Goal: Task Accomplishment & Management: Complete application form

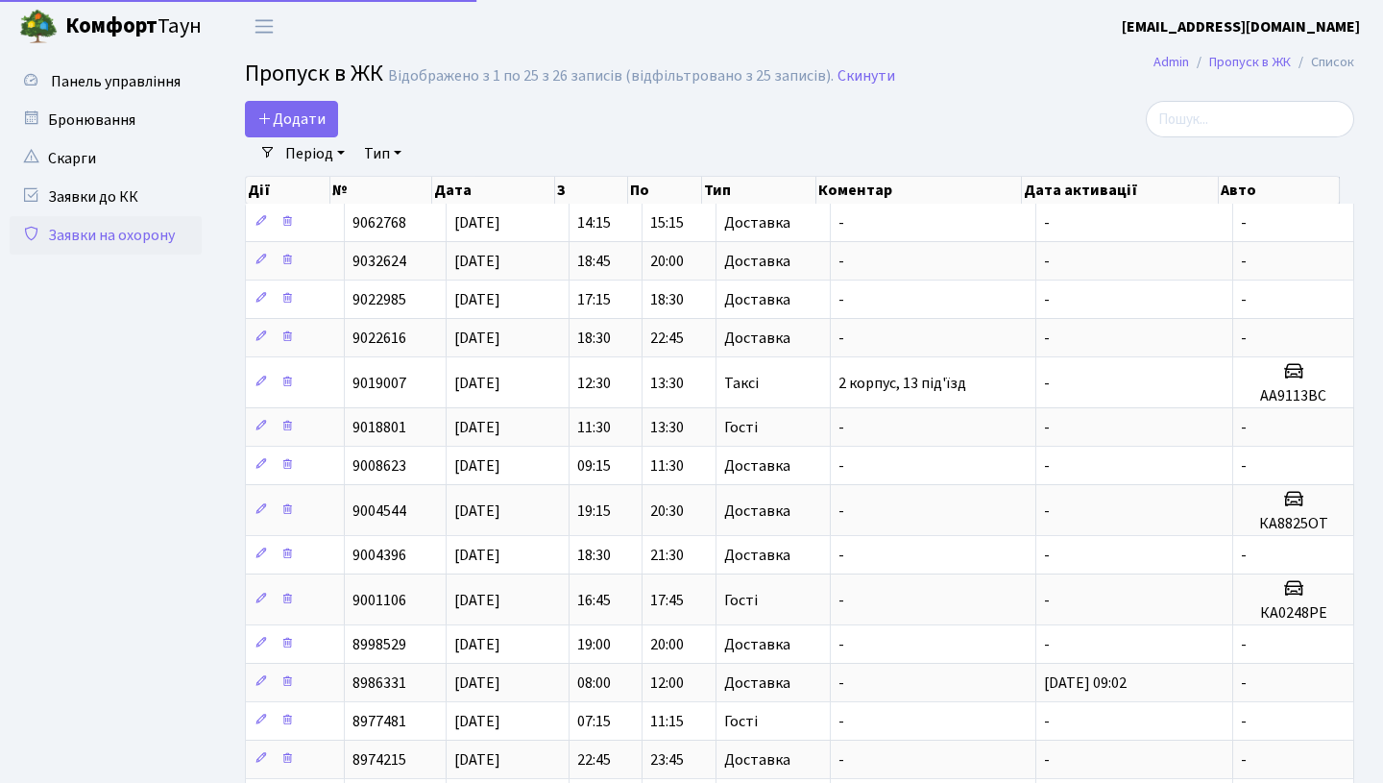
select select "25"
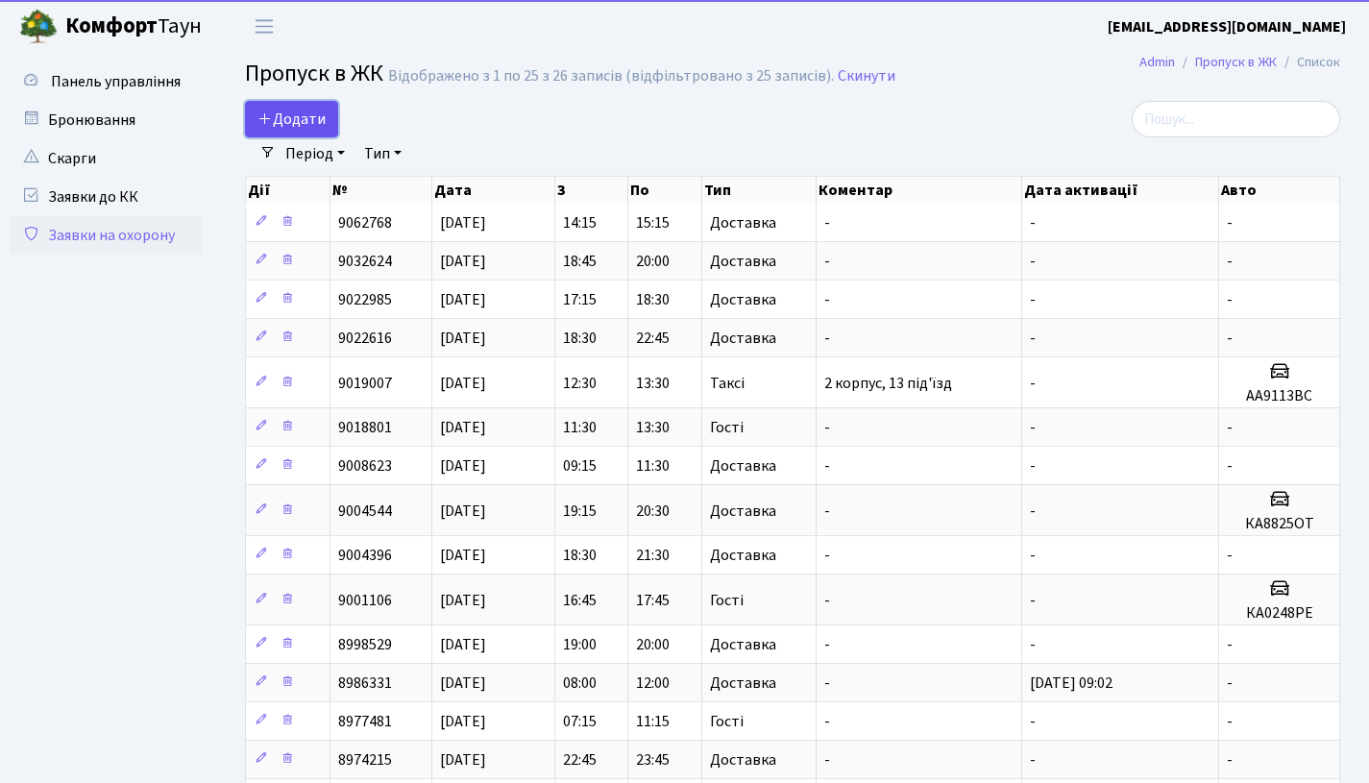
click at [300, 132] on link "Додати" at bounding box center [291, 119] width 93 height 37
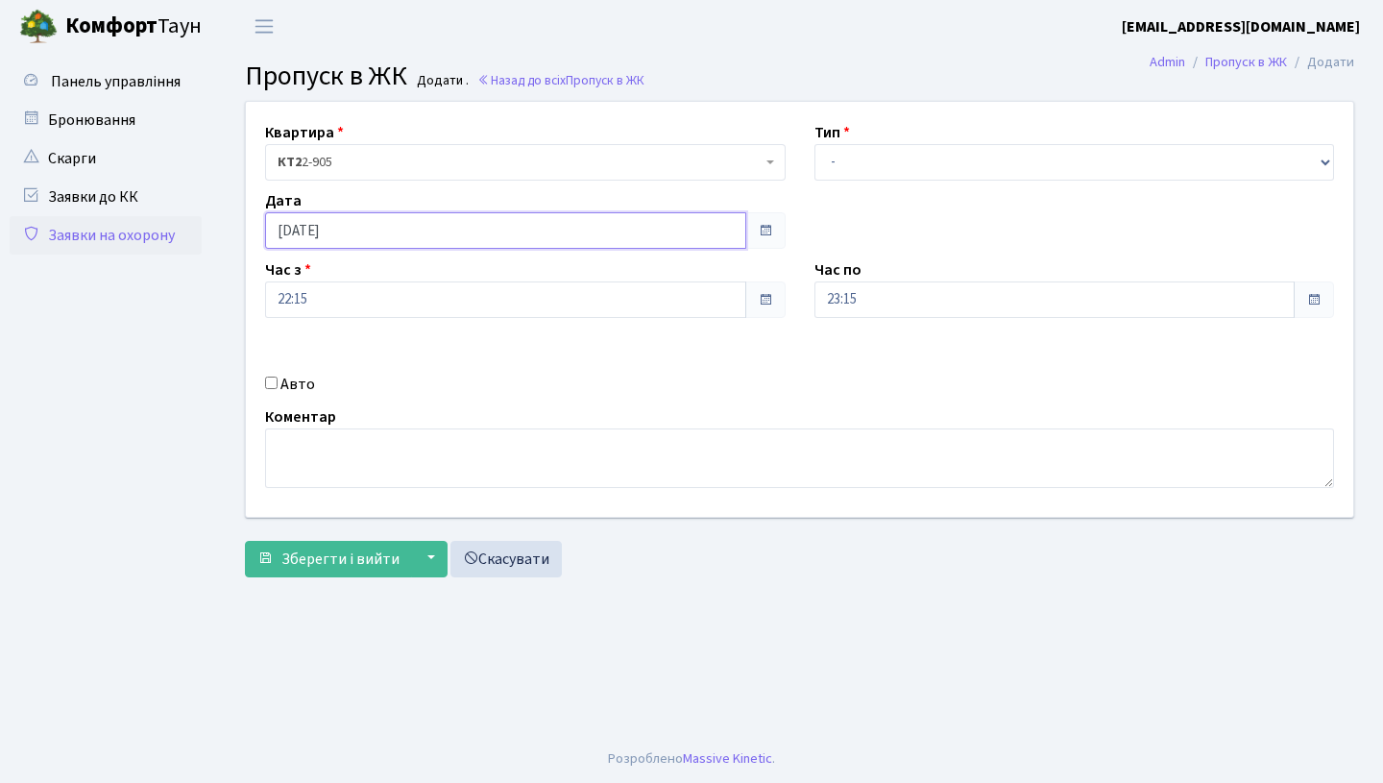
click at [599, 234] on input "[DATE]" at bounding box center [505, 230] width 481 height 37
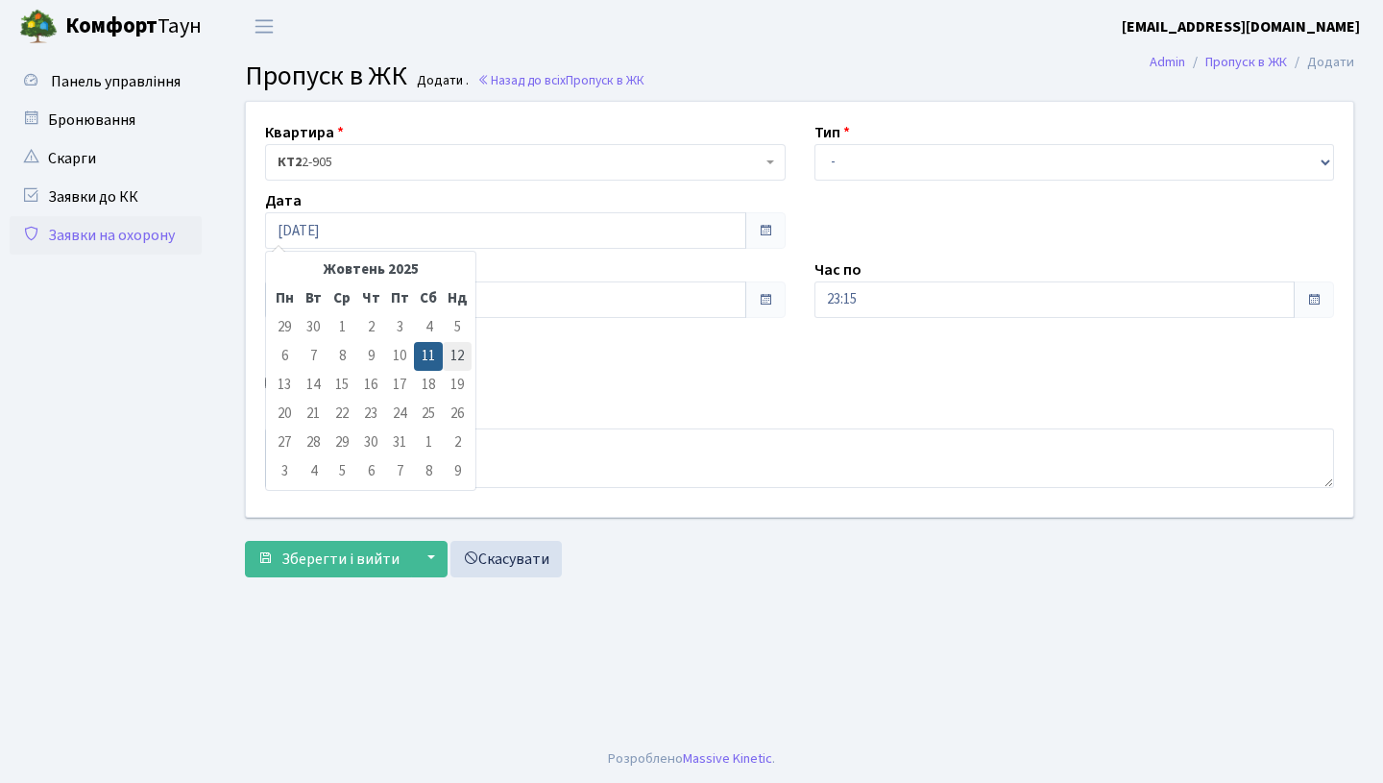
click at [455, 358] on td "12" at bounding box center [457, 356] width 29 height 29
type input "12.10.2025"
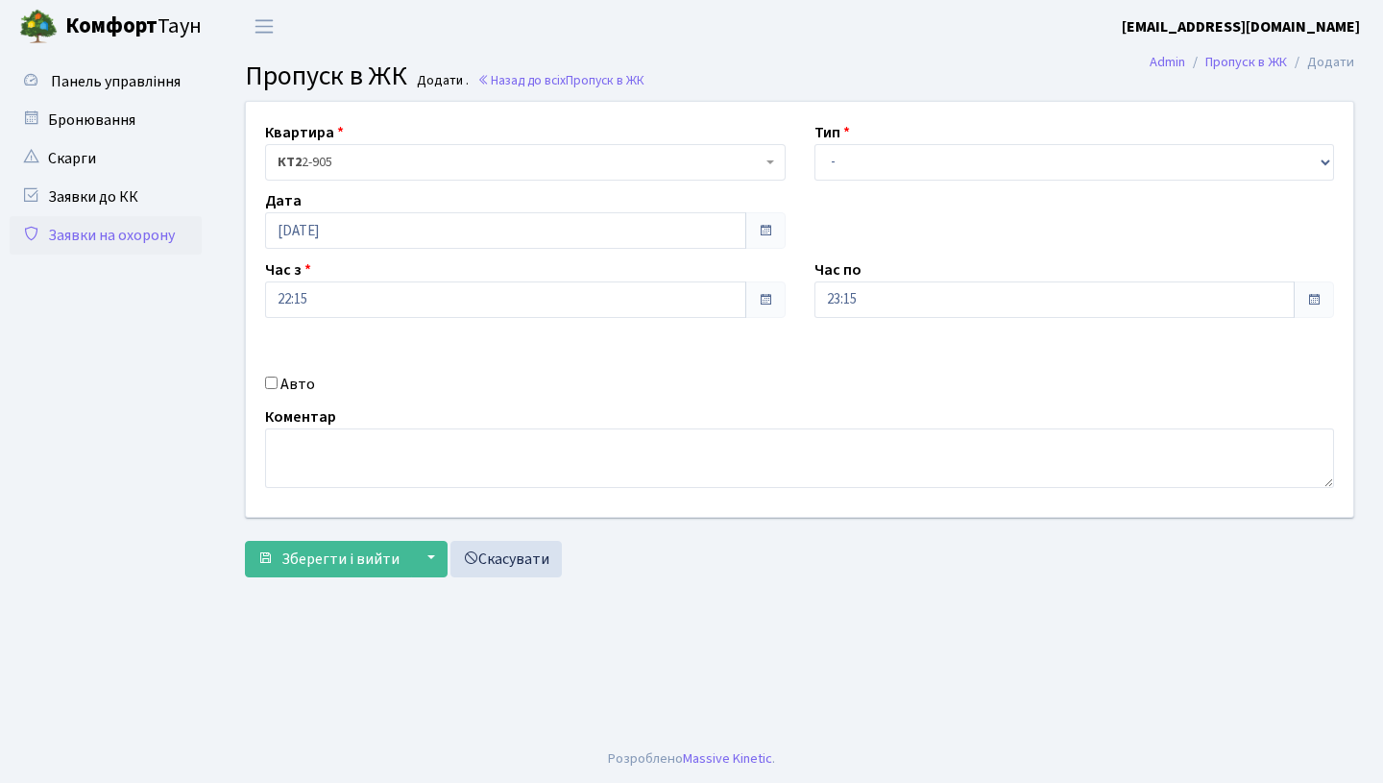
click at [766, 292] on span at bounding box center [765, 299] width 15 height 15
click at [616, 291] on input "22:15" at bounding box center [505, 299] width 481 height 37
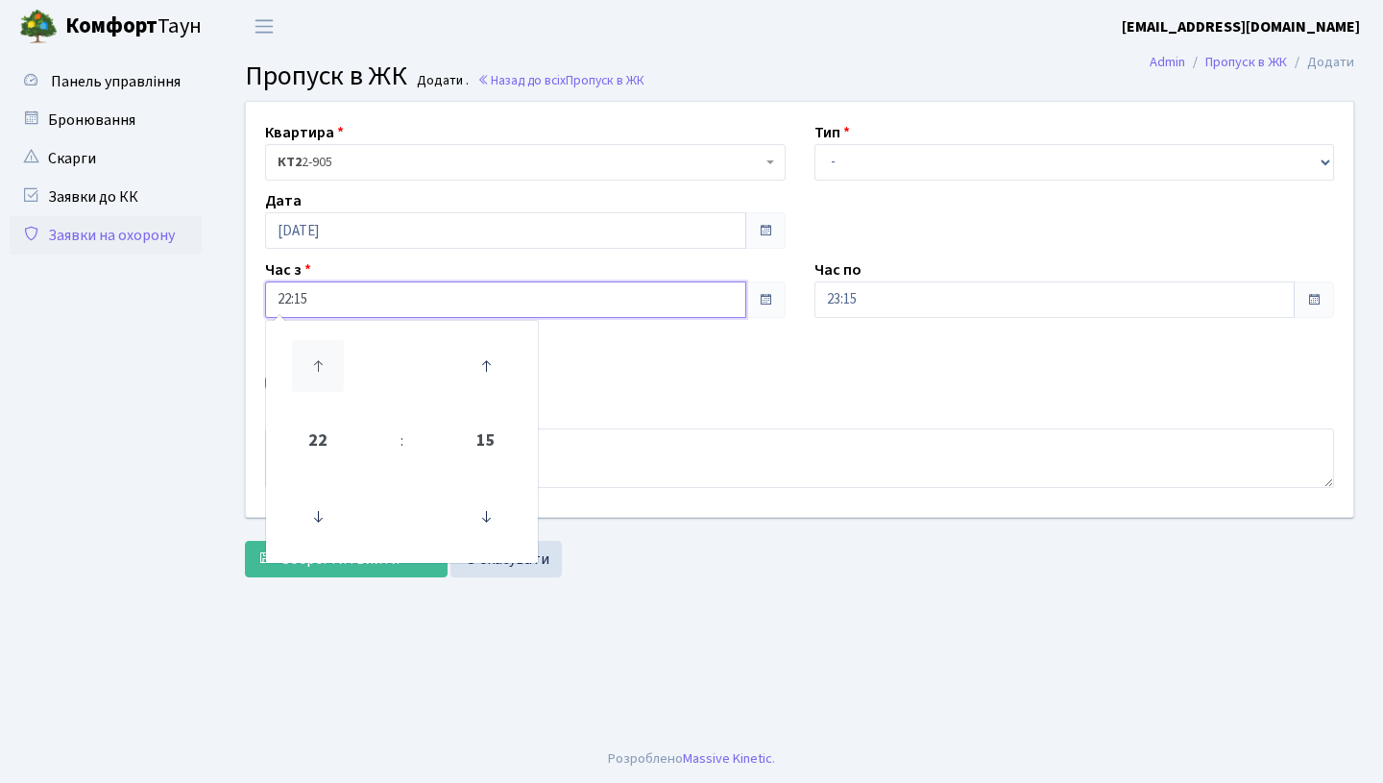
click at [327, 369] on icon at bounding box center [318, 366] width 52 height 52
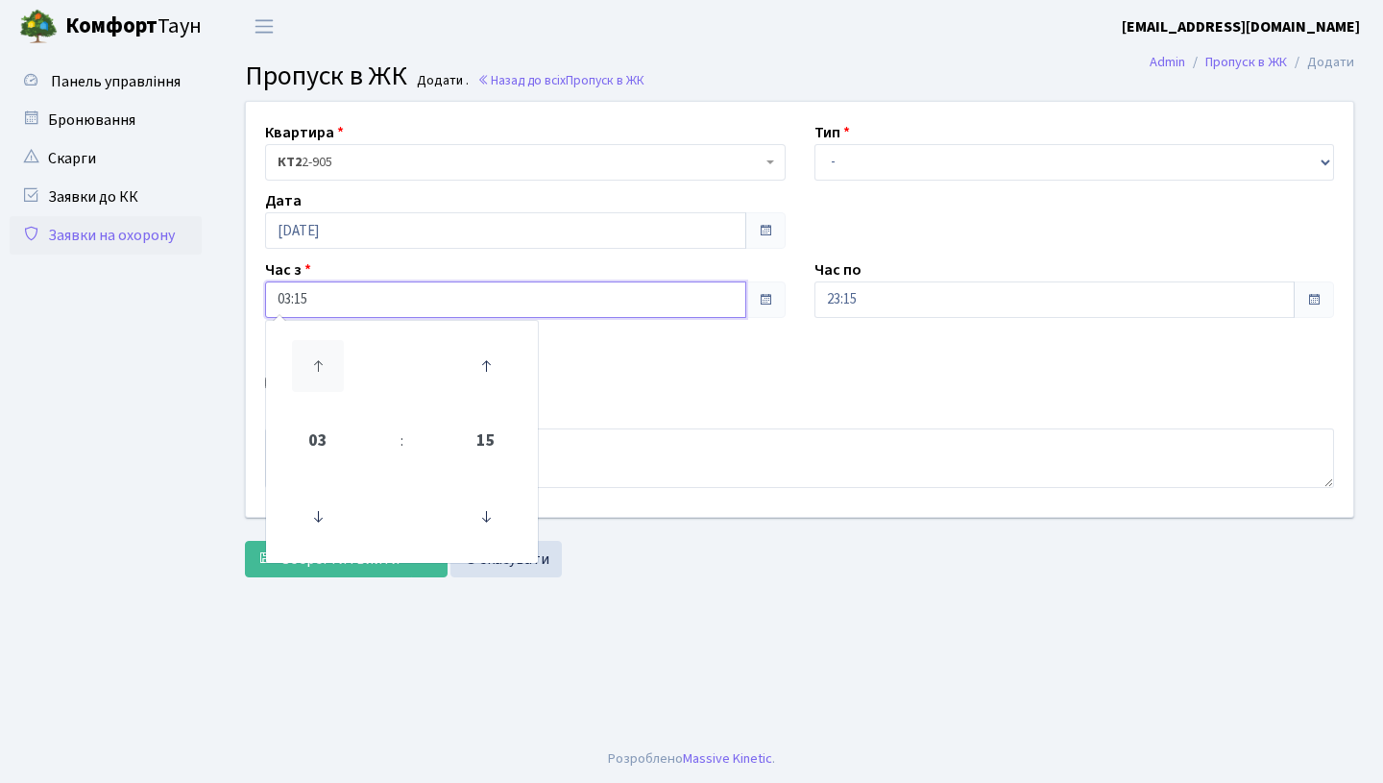
click at [327, 369] on icon at bounding box center [318, 366] width 52 height 52
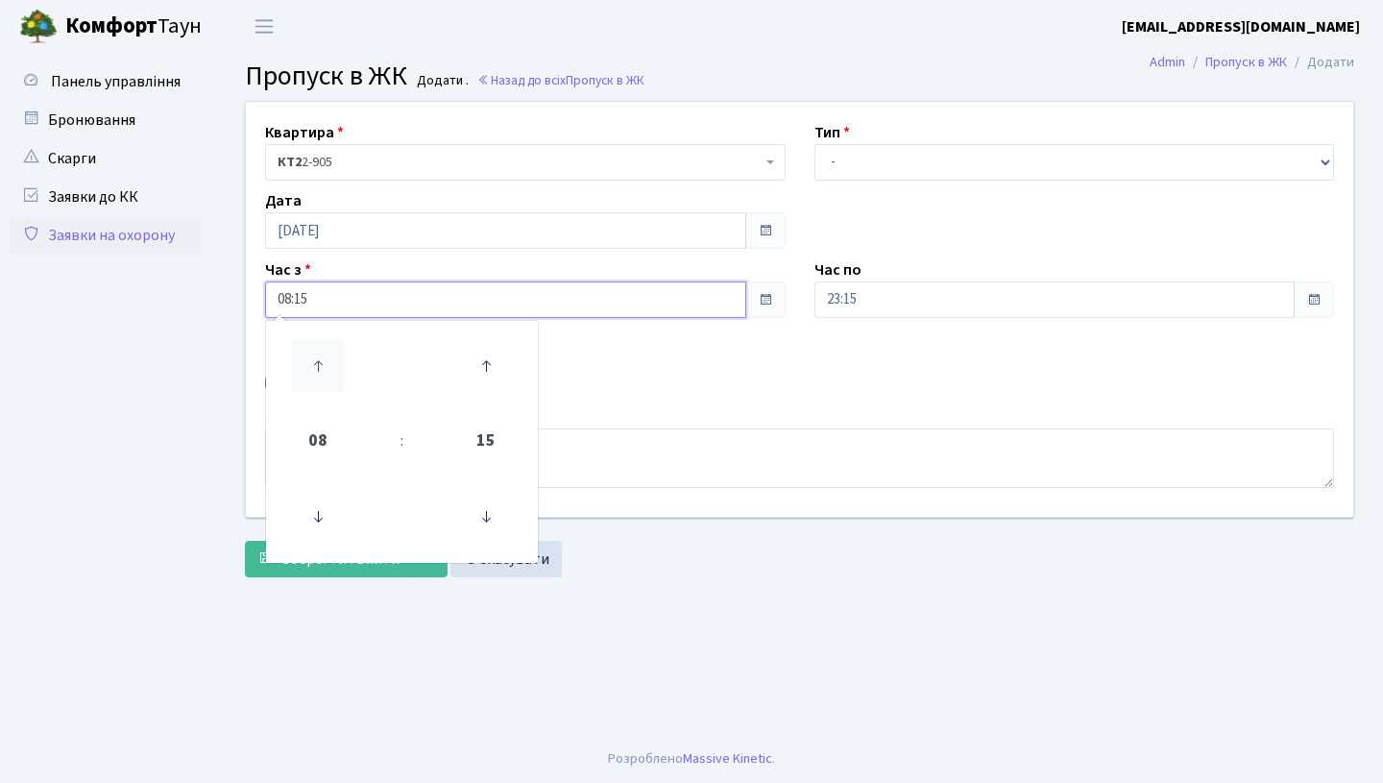
click at [327, 369] on icon at bounding box center [318, 366] width 52 height 52
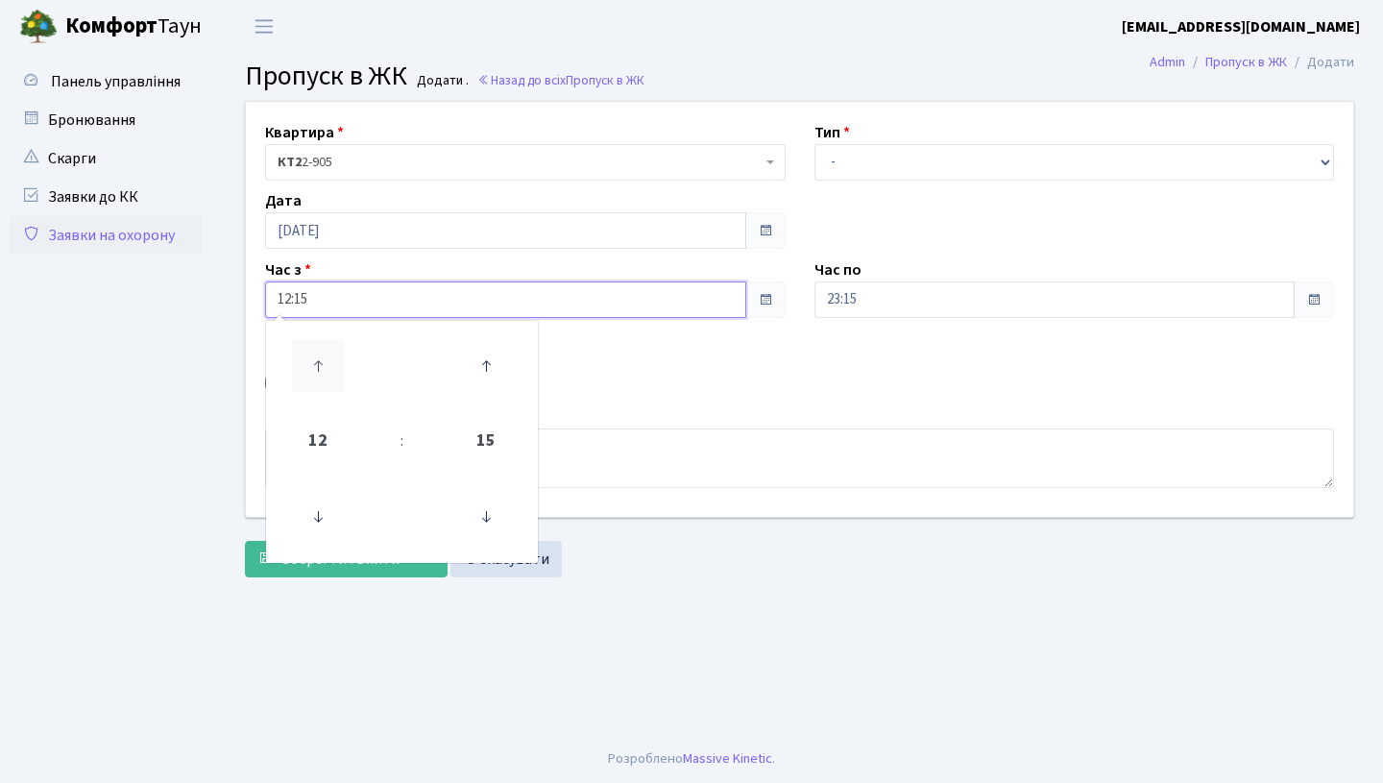
type input "13:15"
click at [905, 304] on input "23:15" at bounding box center [1055, 299] width 481 height 37
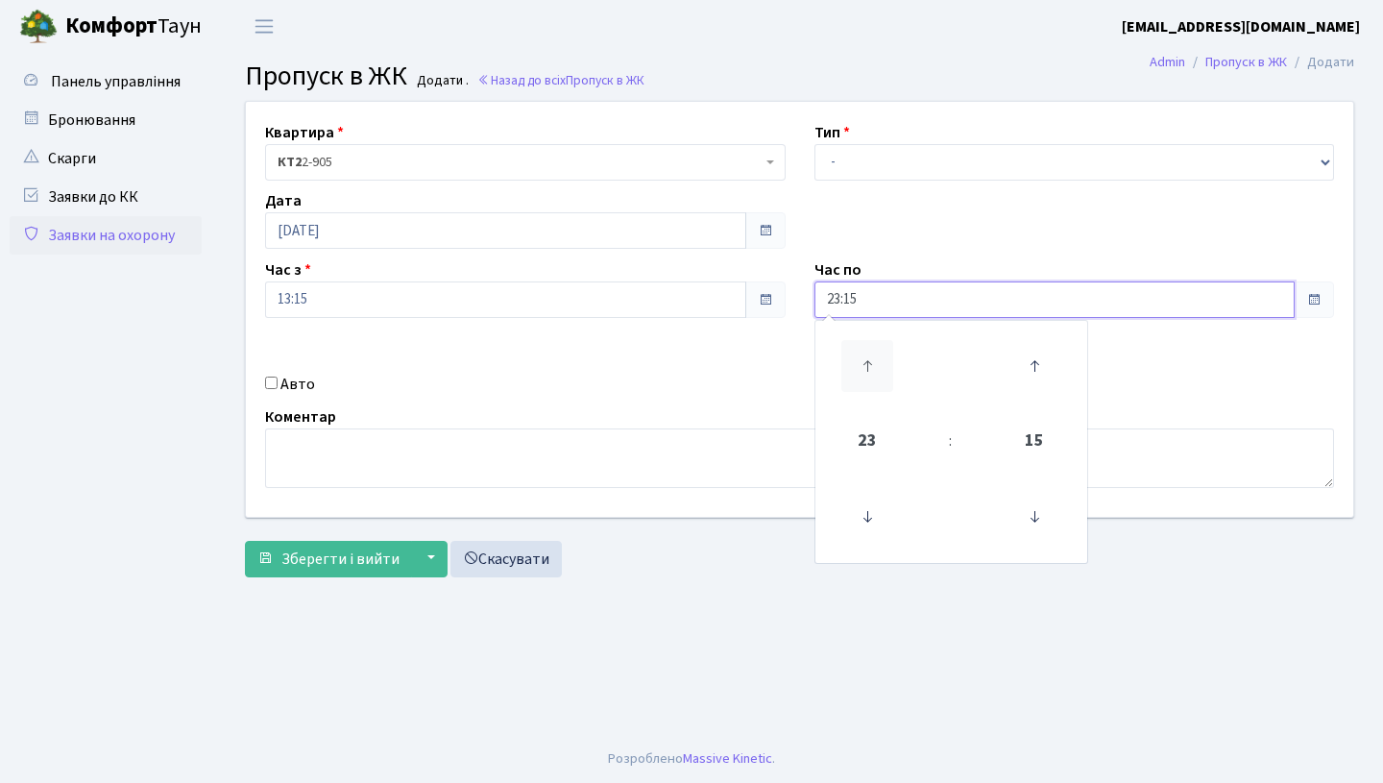
click at [859, 366] on icon at bounding box center [868, 366] width 52 height 52
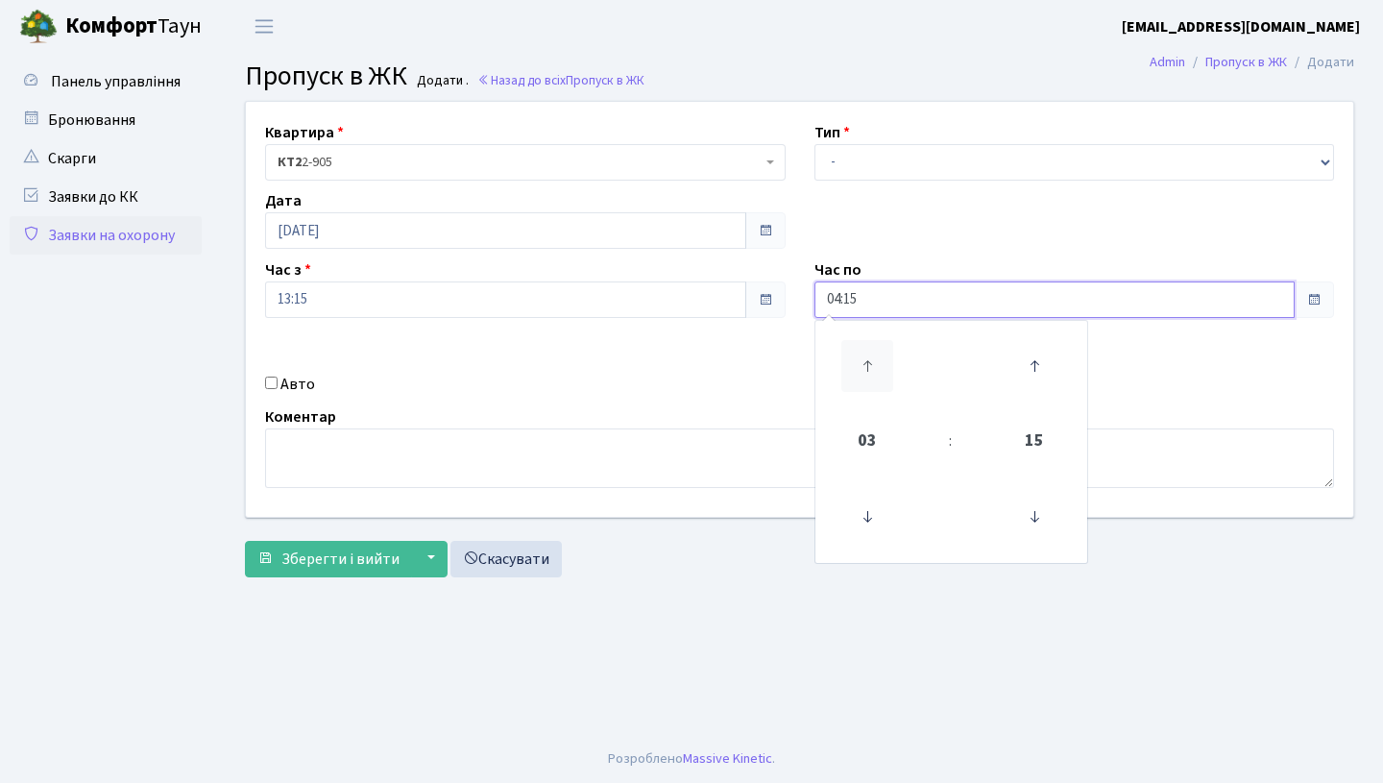
click at [859, 366] on icon at bounding box center [868, 366] width 52 height 52
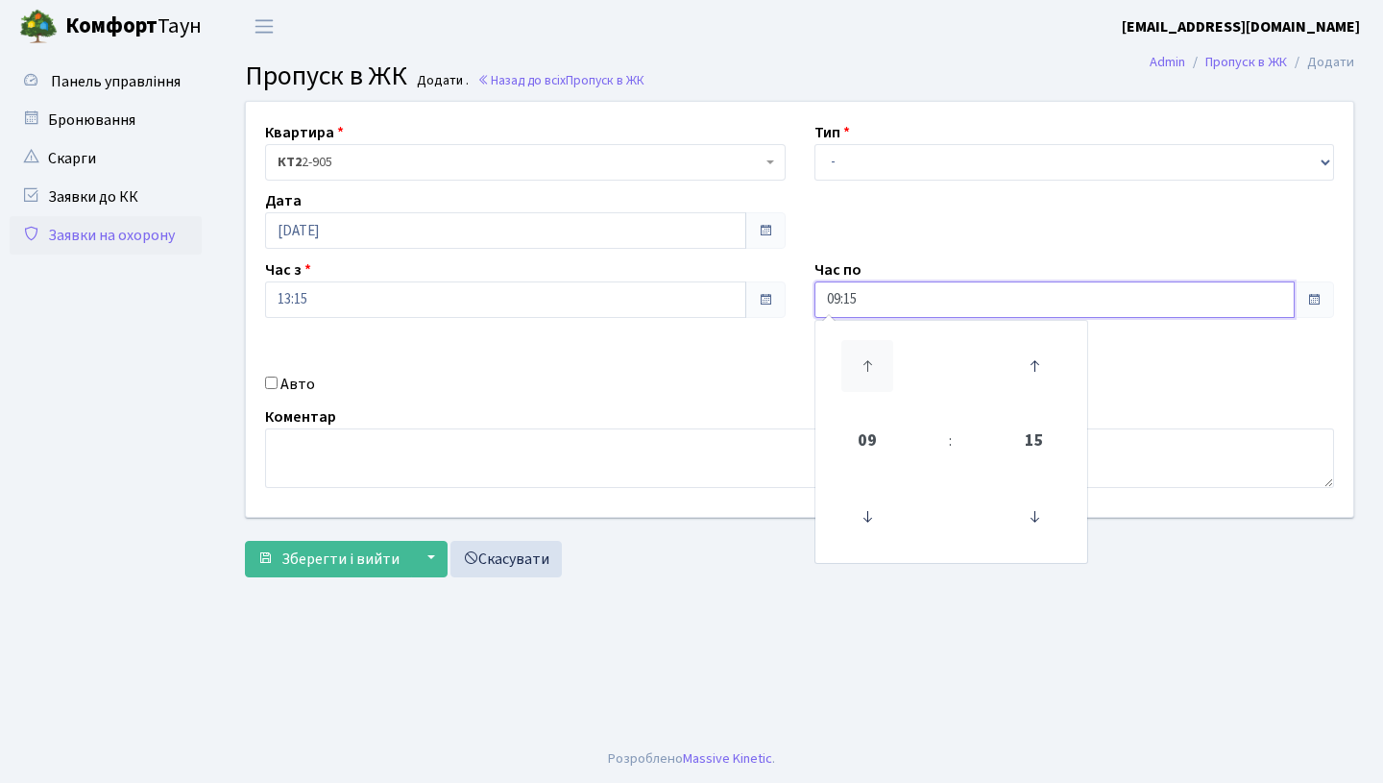
click at [859, 366] on icon at bounding box center [868, 366] width 52 height 52
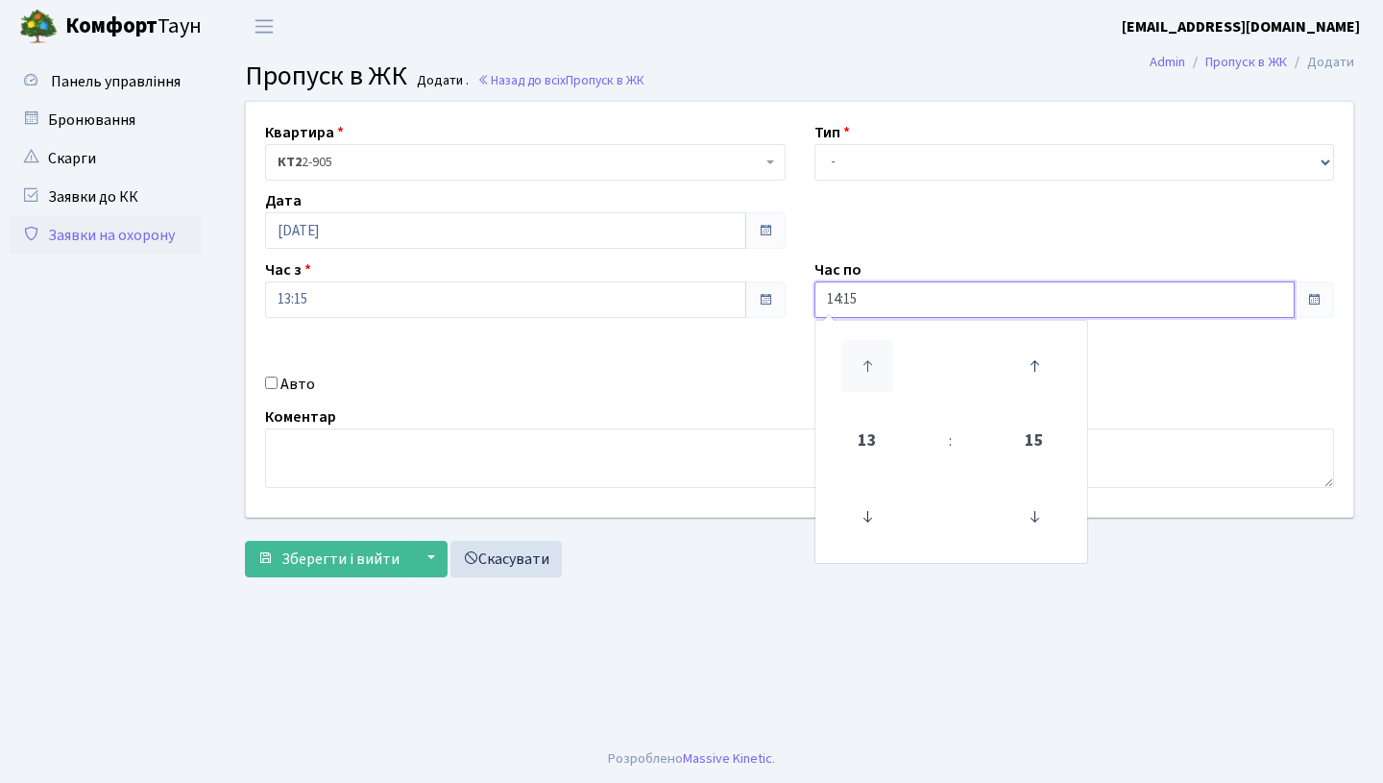
click at [859, 366] on icon at bounding box center [868, 366] width 52 height 52
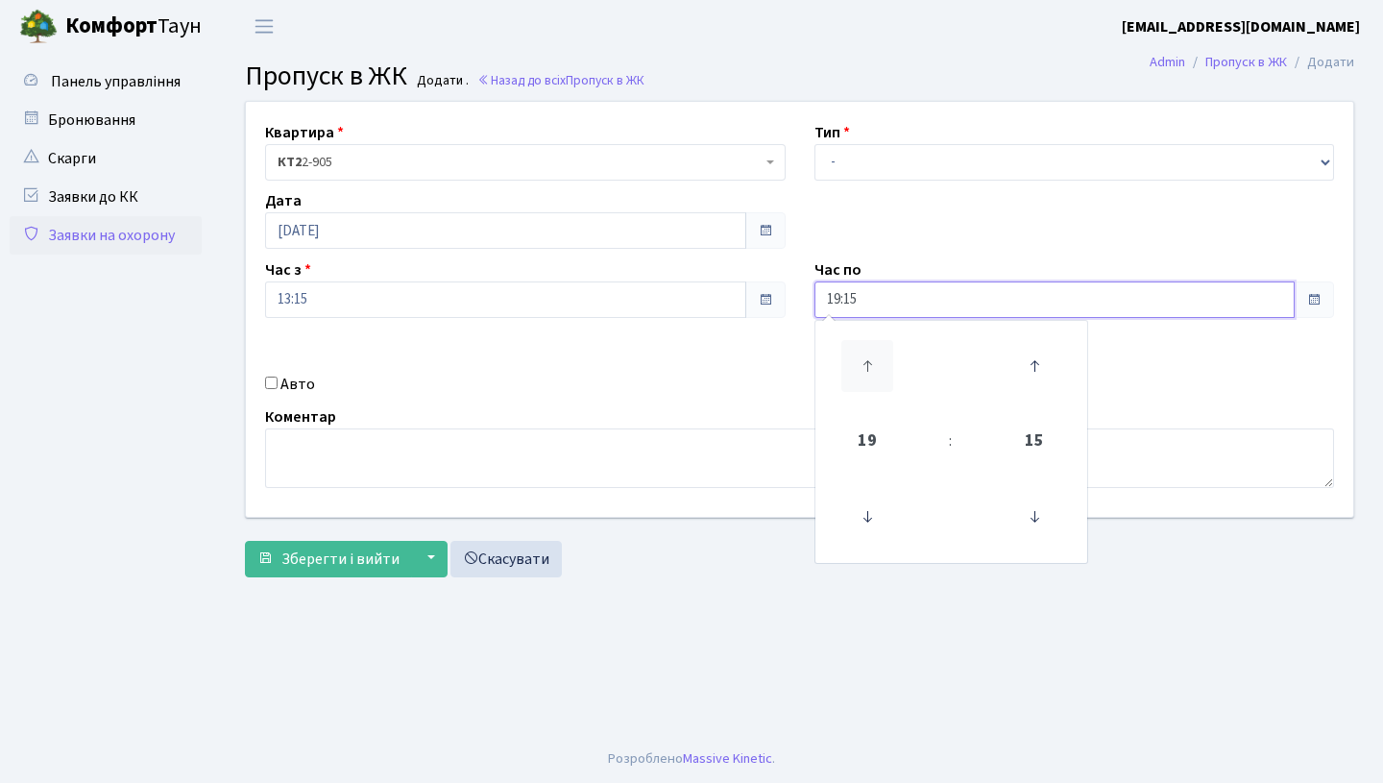
click at [859, 366] on icon at bounding box center [868, 366] width 52 height 52
type input "23:15"
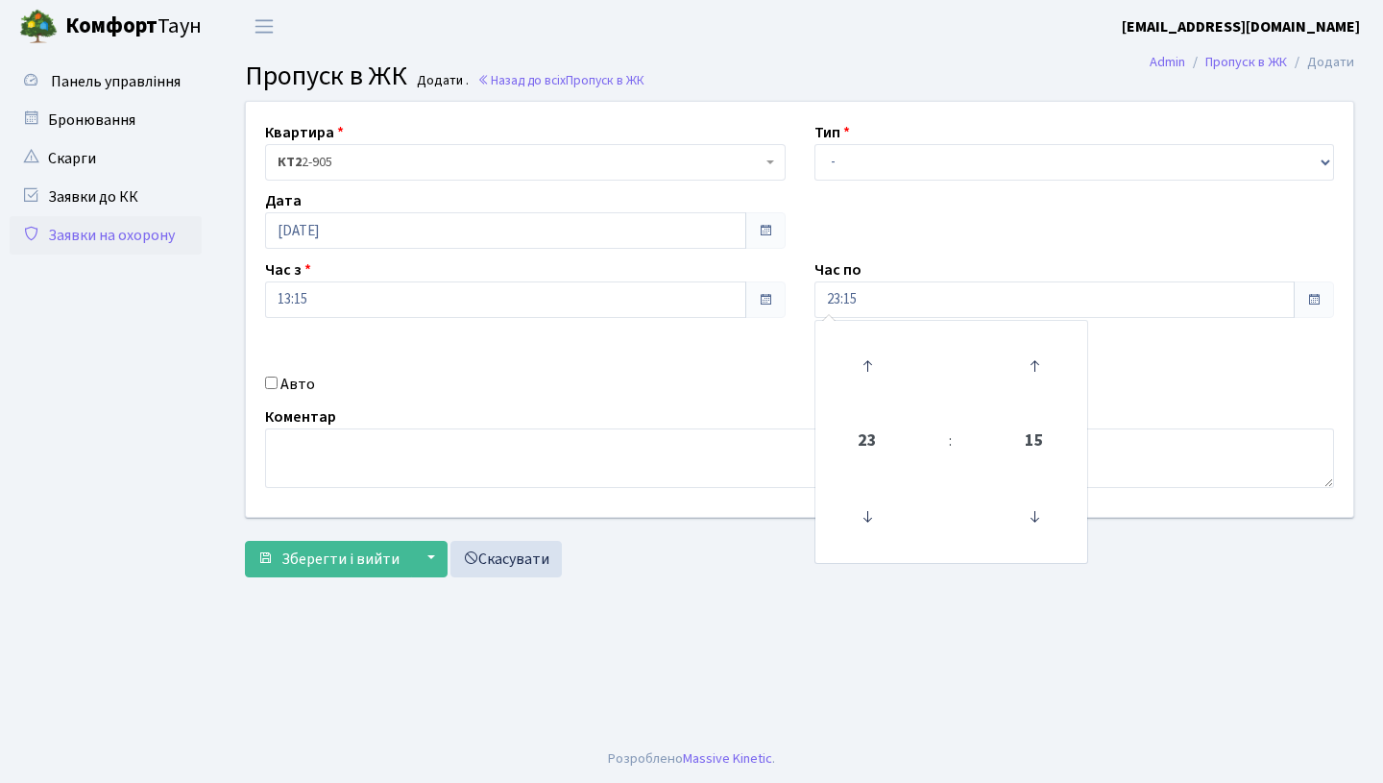
click at [611, 402] on div "Квартира <b>КТ2</b>&nbsp;&nbsp;&nbsp;2-905 КТ2 2-905 Тип - Доставка Таксі Гості…" at bounding box center [800, 309] width 1136 height 415
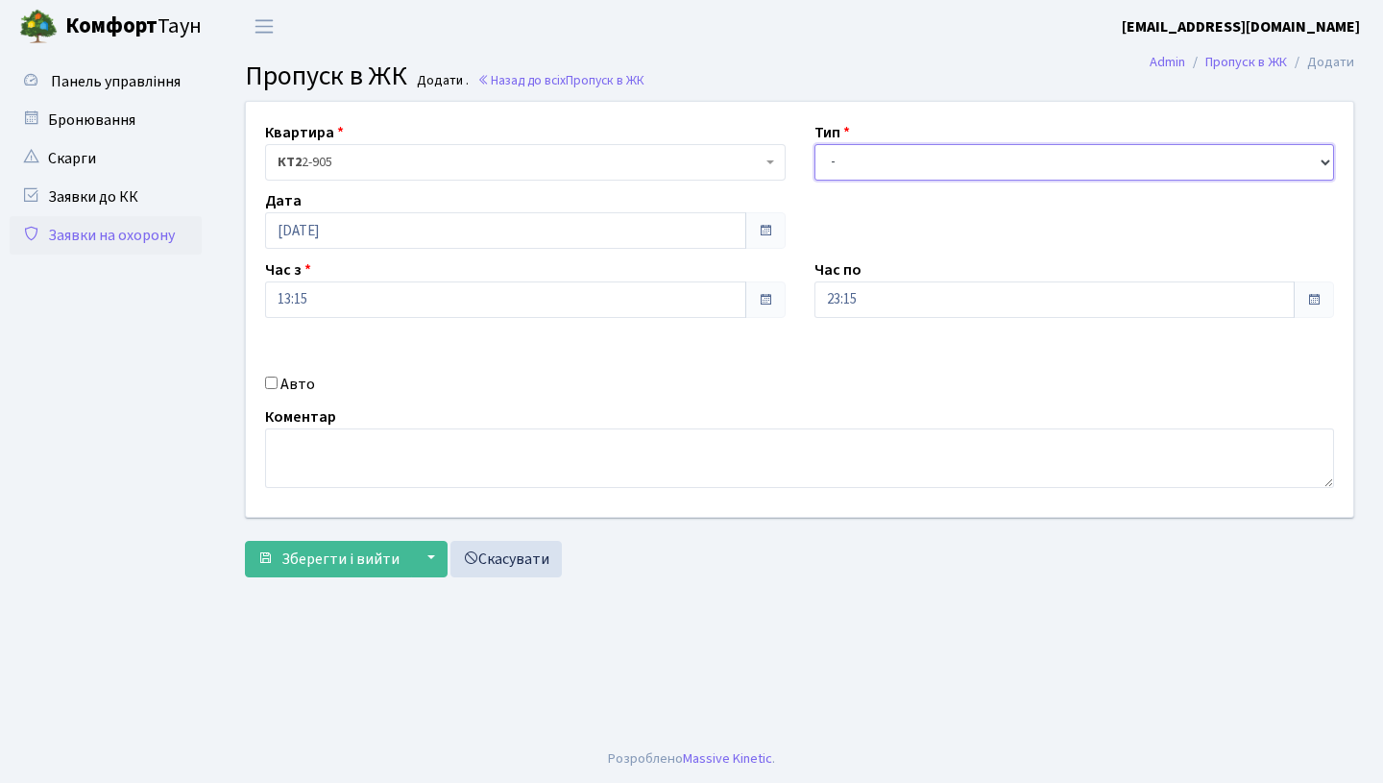
click at [861, 169] on select "- Доставка Таксі Гості Сервіс" at bounding box center [1075, 162] width 521 height 37
select select "3"
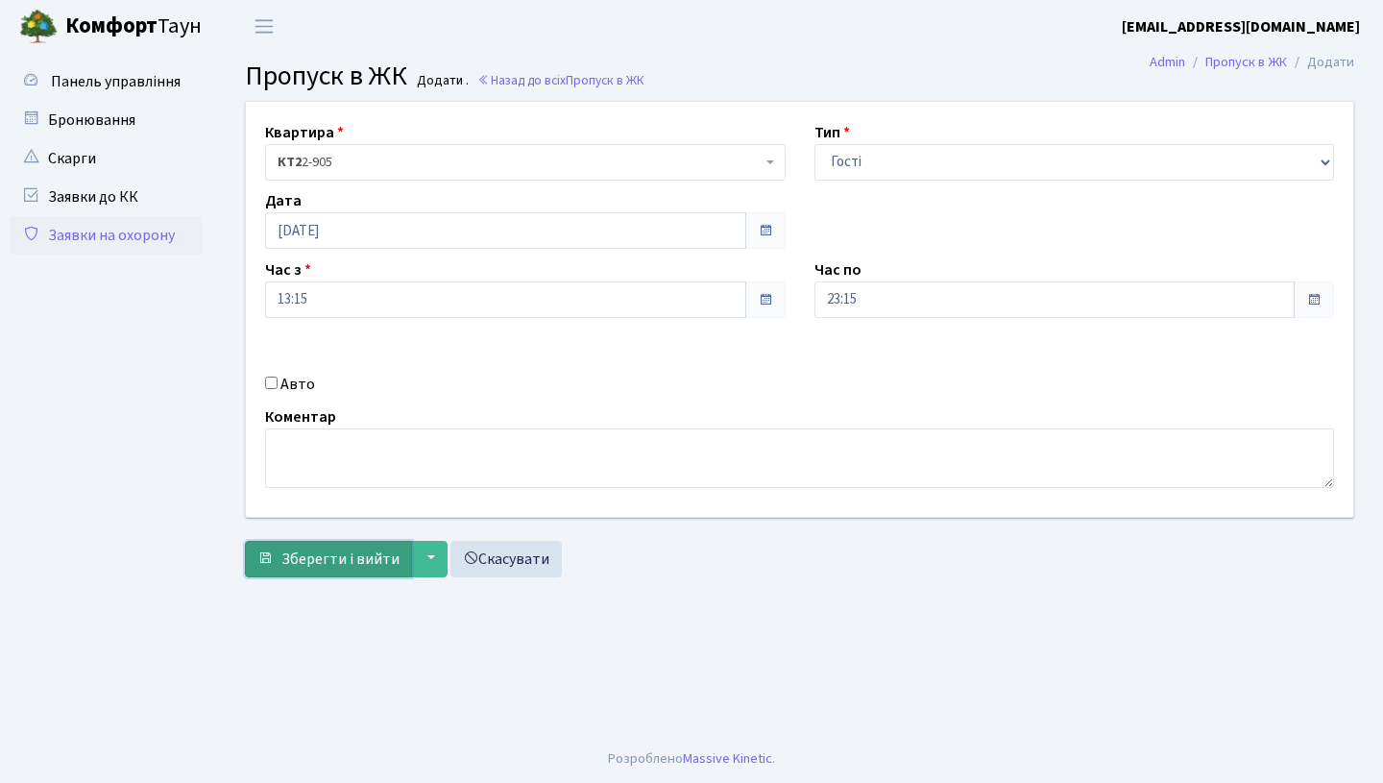
click at [303, 562] on span "Зберегти і вийти" at bounding box center [340, 559] width 118 height 21
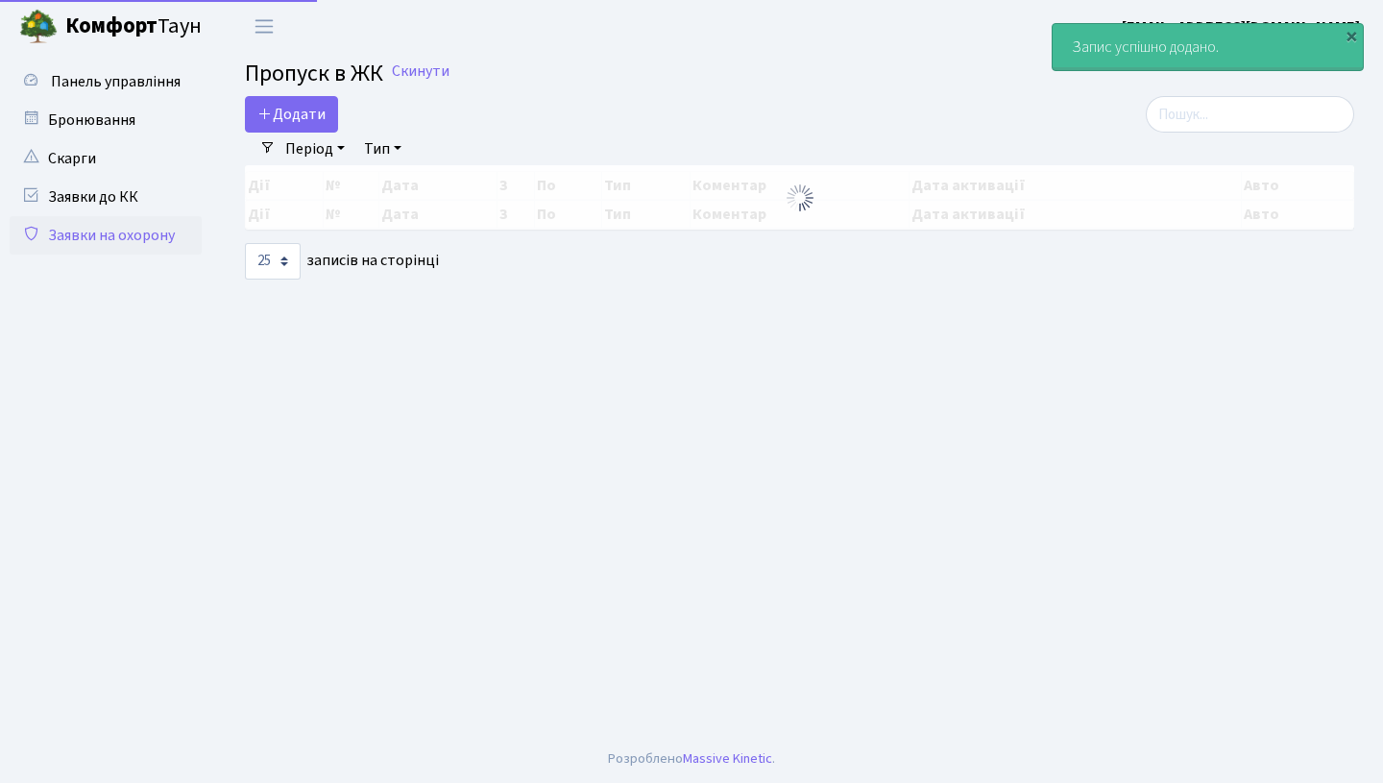
select select "25"
